Goal: Task Accomplishment & Management: Manage account settings

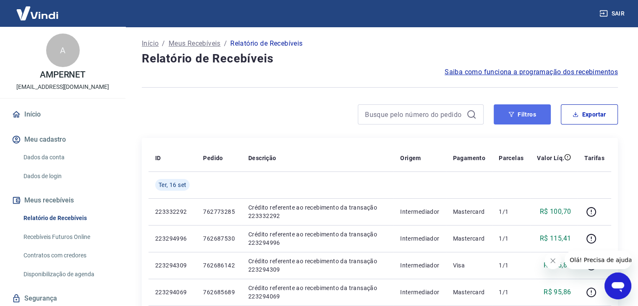
click at [505, 118] on button "Filtros" at bounding box center [522, 114] width 57 height 20
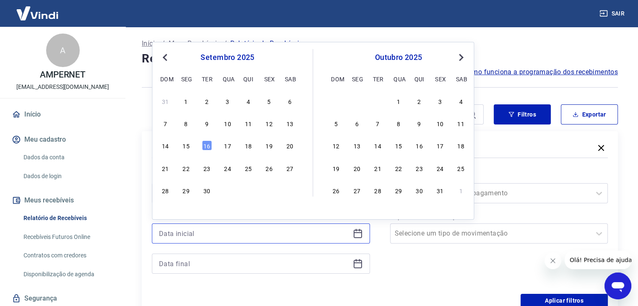
click at [195, 234] on input at bounding box center [254, 233] width 190 height 13
click at [268, 122] on div "12" at bounding box center [269, 123] width 10 height 10
type input "[DATE]"
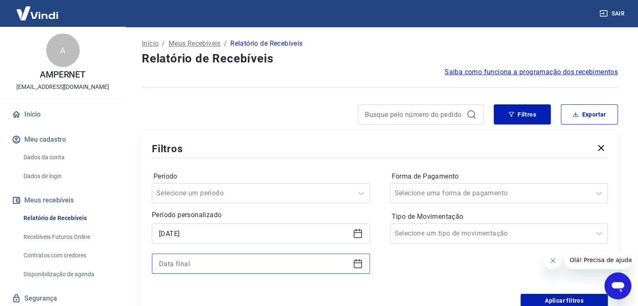
click at [179, 269] on input at bounding box center [254, 263] width 190 height 13
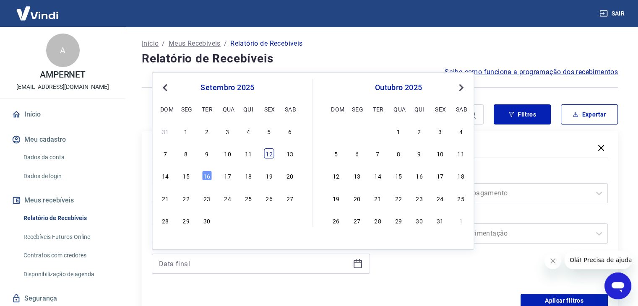
click at [270, 157] on div "12" at bounding box center [269, 153] width 10 height 10
type input "[DATE]"
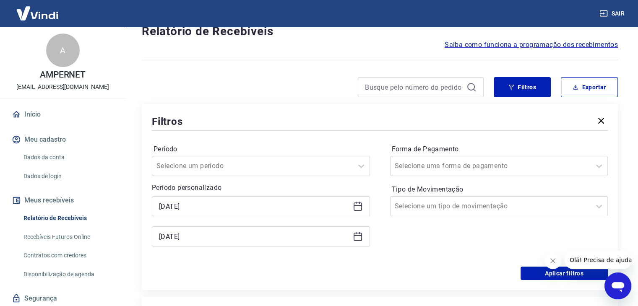
scroll to position [42, 0]
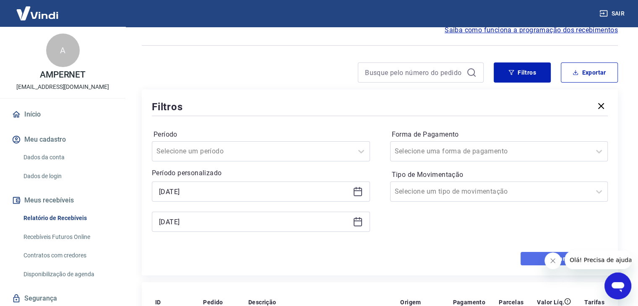
click at [531, 260] on button "Aplicar filtros" at bounding box center [563, 258] width 87 height 13
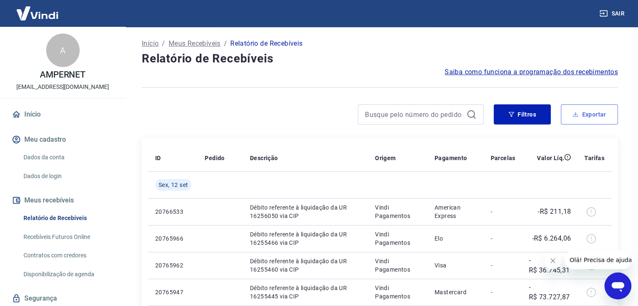
click at [582, 116] on button "Exportar" at bounding box center [589, 114] width 57 height 20
type input "[DATE]"
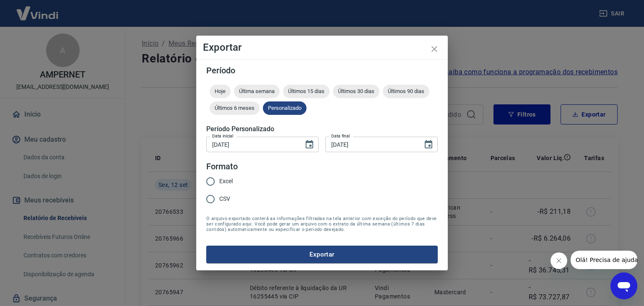
click at [213, 200] on input "CSV" at bounding box center [211, 199] width 18 height 18
radio input "true"
click at [307, 252] on button "Exportar" at bounding box center [321, 255] width 231 height 18
